Goal: Obtain resource: Download file/media

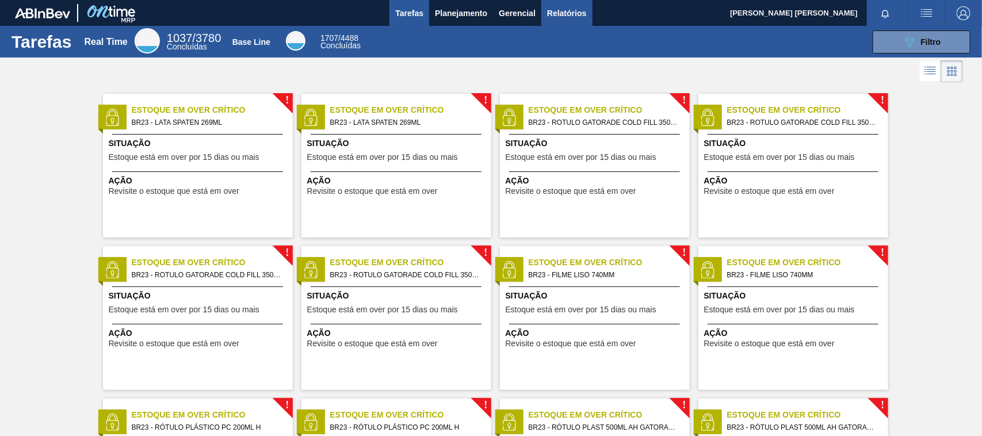
click at [550, 6] on span "Relatórios" at bounding box center [566, 13] width 39 height 14
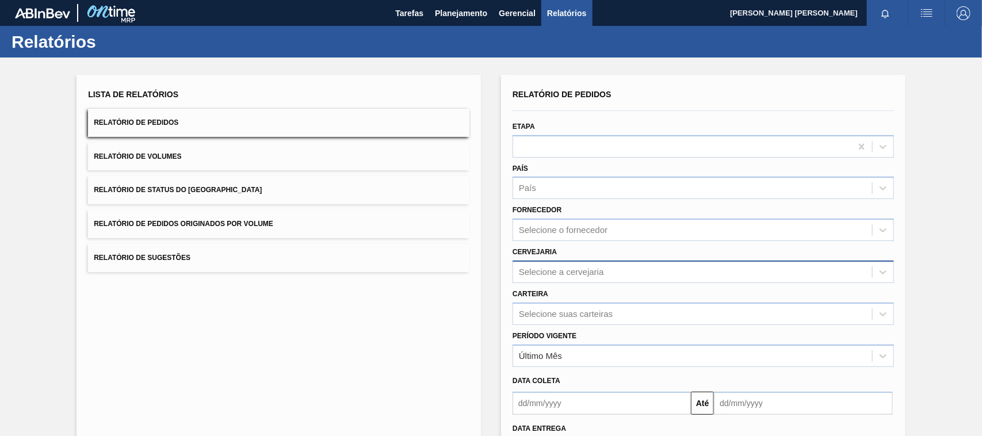
click at [581, 268] on div "Selecione a cervejaria" at bounding box center [561, 272] width 85 height 10
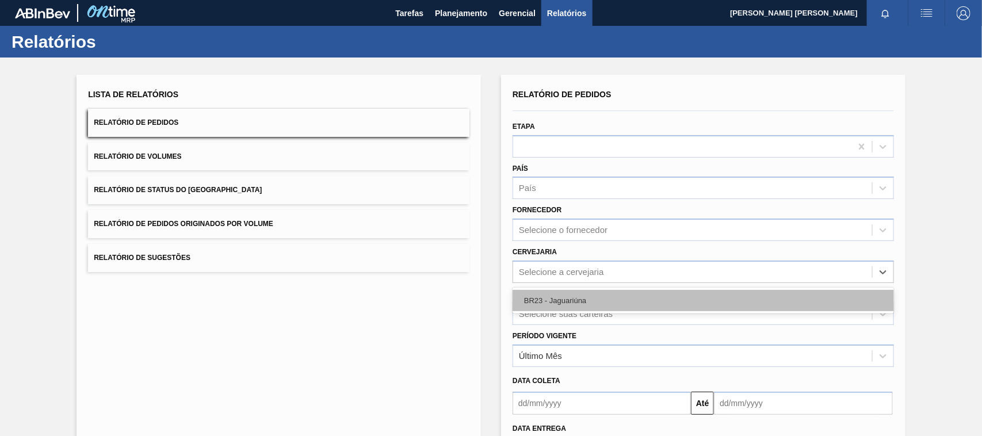
click at [581, 305] on div "BR23 - Jaguariúna" at bounding box center [702, 300] width 381 height 21
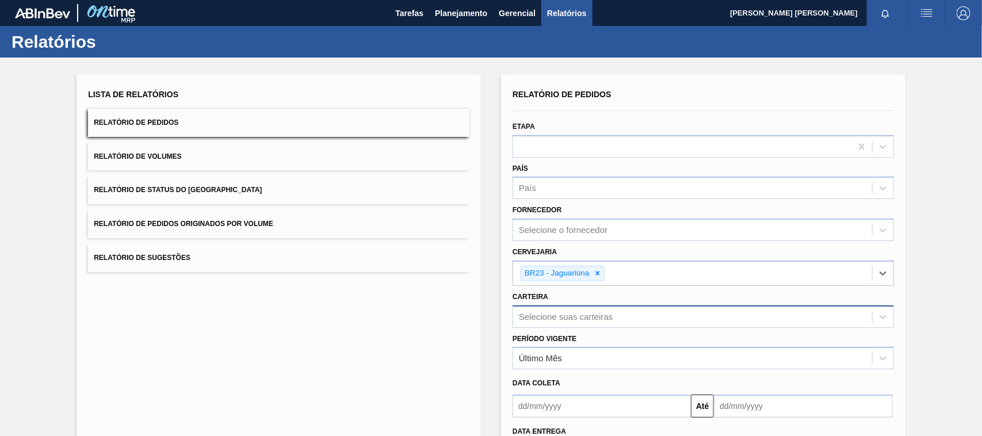
scroll to position [72, 0]
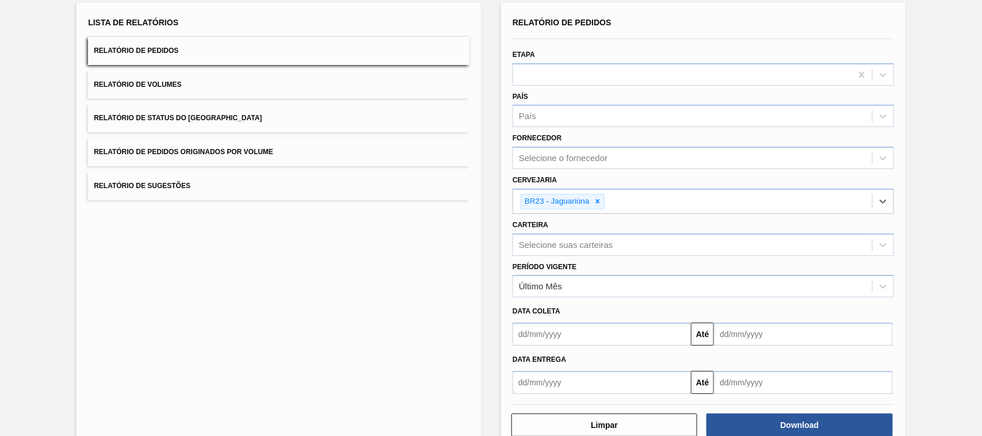
click at [573, 380] on input "text" at bounding box center [601, 382] width 178 height 23
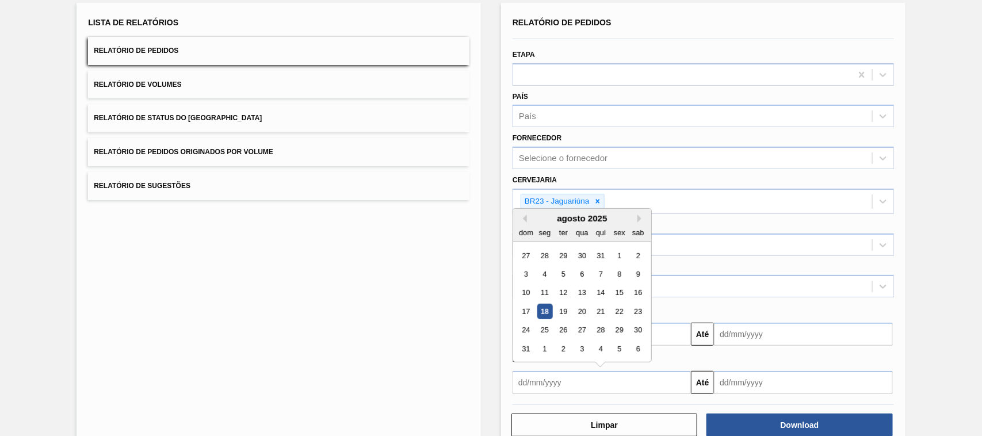
click at [542, 307] on div "18" at bounding box center [545, 312] width 16 height 16
type input "[DATE]"
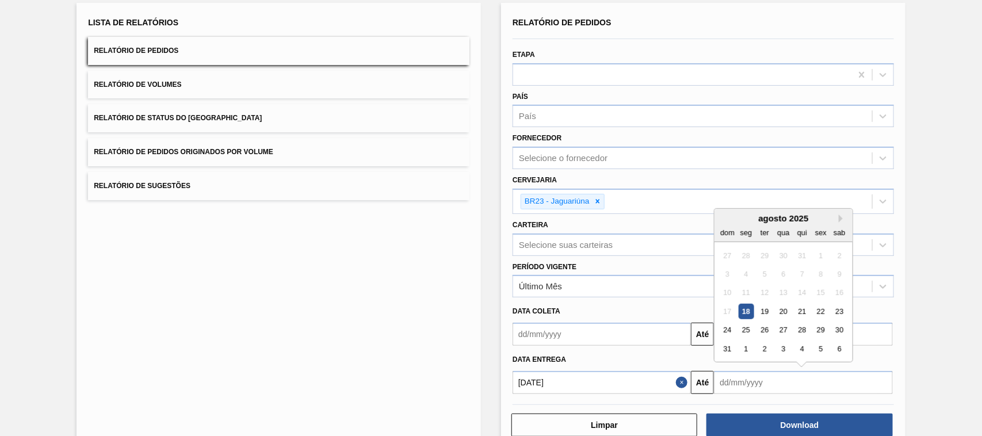
click at [742, 381] on input "text" at bounding box center [803, 382] width 178 height 23
click at [841, 217] on button "Next Month" at bounding box center [843, 219] width 8 height 8
click at [797, 293] on div "18" at bounding box center [802, 293] width 16 height 16
type input "[DATE]"
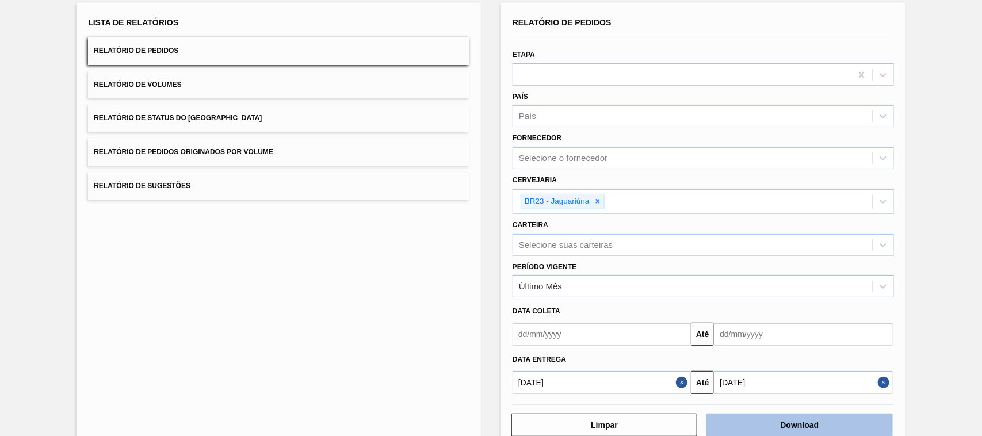
click at [781, 415] on button "Download" at bounding box center [799, 424] width 186 height 23
